Goal: Find specific fact: Find specific fact

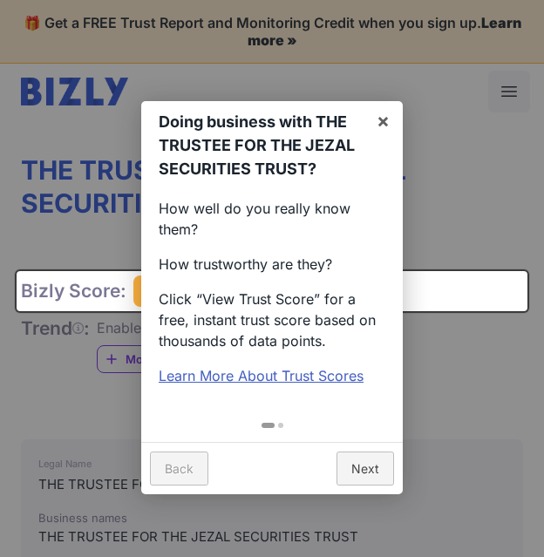
scroll to position [261, 0]
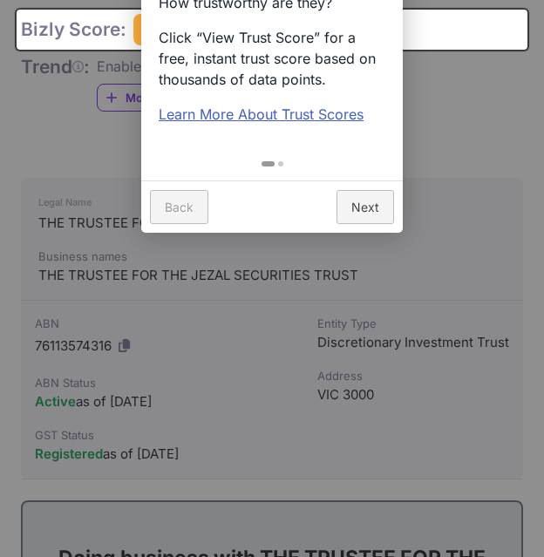
drag, startPoint x: 363, startPoint y: 211, endPoint x: 373, endPoint y: 250, distance: 40.6
click at [366, 211] on link "Next" at bounding box center [365, 207] width 58 height 34
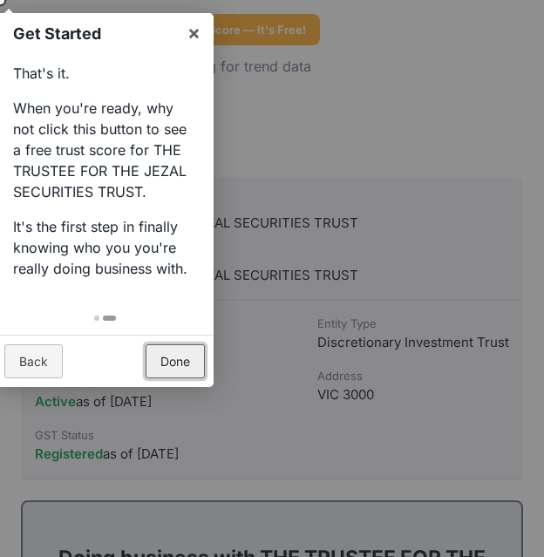
scroll to position [0, 0]
drag, startPoint x: 178, startPoint y: 366, endPoint x: 190, endPoint y: 371, distance: 13.3
click at [183, 366] on link "Done" at bounding box center [175, 361] width 59 height 34
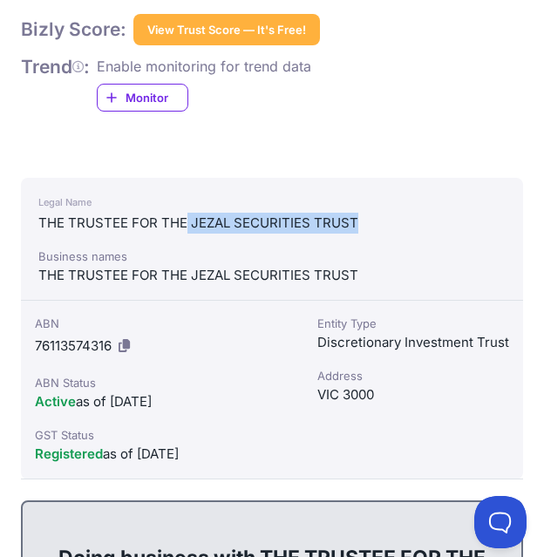
drag, startPoint x: 187, startPoint y: 222, endPoint x: 407, endPoint y: 222, distance: 220.5
click at [407, 222] on div "THE TRUSTEE FOR THE JEZAL SECURITIES TRUST" at bounding box center [271, 223] width 467 height 21
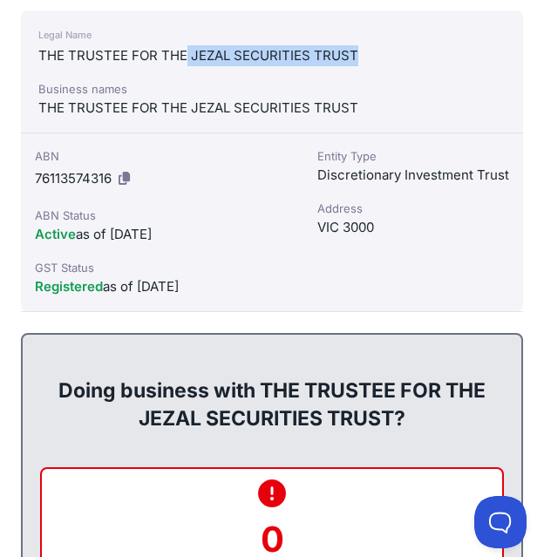
scroll to position [436, 0]
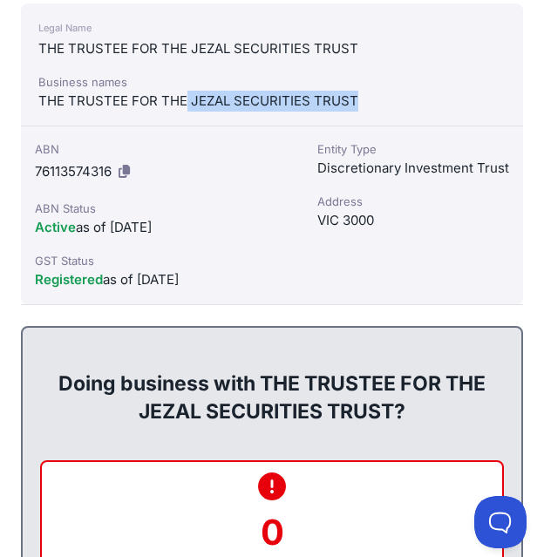
drag, startPoint x: 185, startPoint y: 99, endPoint x: 385, endPoint y: 100, distance: 200.5
click at [385, 100] on div "THE TRUSTEE FOR THE JEZAL SECURITIES TRUST" at bounding box center [271, 101] width 467 height 21
copy div "JEZAL SECURITIES TRUST"
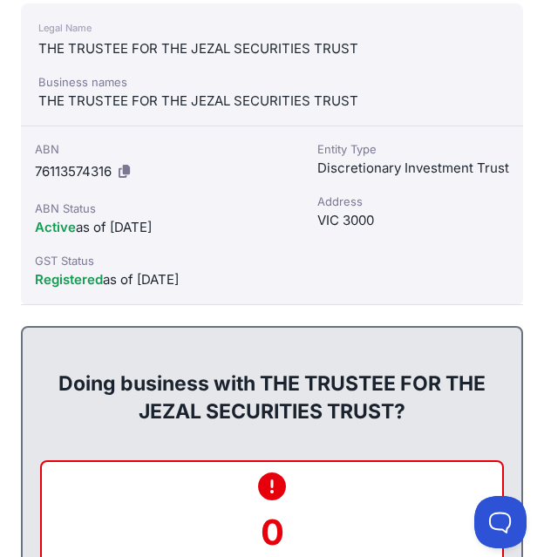
click at [66, 180] on div "ABN 76113574316" at bounding box center [162, 162] width 255 height 45
click at [85, 180] on div "ABN 76113574316" at bounding box center [162, 162] width 255 height 45
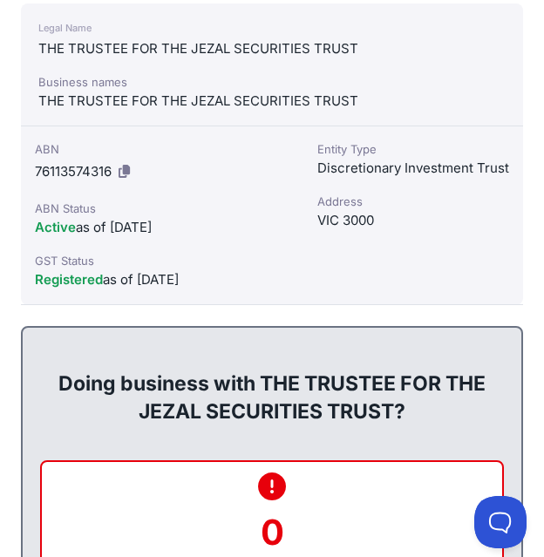
drag, startPoint x: 85, startPoint y: 180, endPoint x: 82, endPoint y: 168, distance: 12.7
click at [82, 168] on span "76113574316" at bounding box center [73, 171] width 77 height 17
drag, startPoint x: 82, startPoint y: 168, endPoint x: 63, endPoint y: 165, distance: 19.5
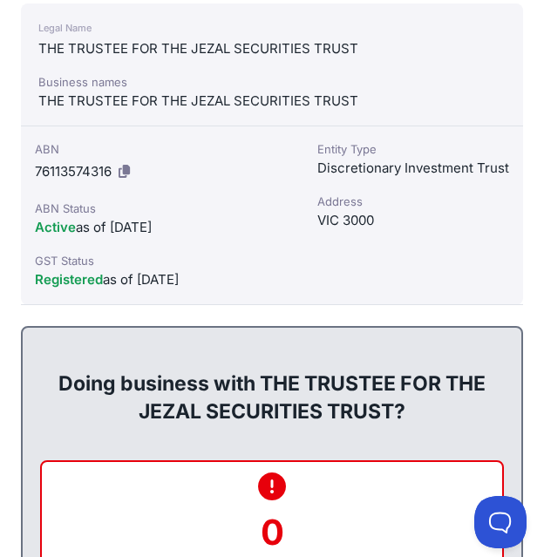
click at [63, 165] on span "76113574316" at bounding box center [73, 171] width 77 height 17
drag, startPoint x: 63, startPoint y: 165, endPoint x: 253, endPoint y: 95, distance: 202.4
click at [295, 100] on div "THE TRUSTEE FOR THE JEZAL SECURITIES TRUST" at bounding box center [271, 101] width 467 height 21
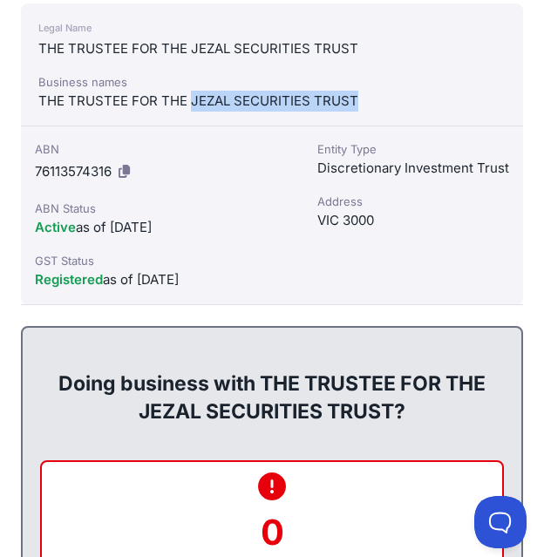
drag, startPoint x: 190, startPoint y: 98, endPoint x: 365, endPoint y: 109, distance: 175.5
click at [382, 109] on div "THE TRUSTEE FOR THE JEZAL SECURITIES TRUST" at bounding box center [271, 101] width 467 height 21
copy div "JEZAL SECURITIES TRUST"
